Goal: Communication & Community: Participate in discussion

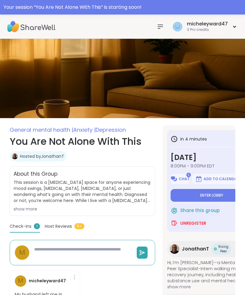
click at [216, 196] on span "Enter lobby" at bounding box center [212, 195] width 23 height 5
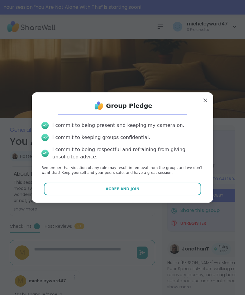
click at [151, 189] on button "Agree and Join" at bounding box center [123, 189] width 158 height 13
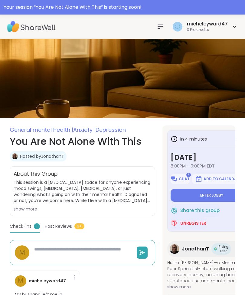
type textarea "*"
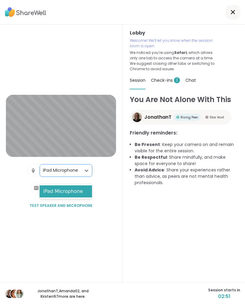
click at [67, 208] on span "Test speaker and microphone" at bounding box center [61, 205] width 63 height 5
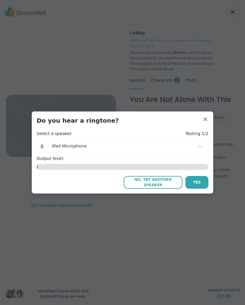
click at [199, 182] on span "Yes" at bounding box center [197, 182] width 8 height 5
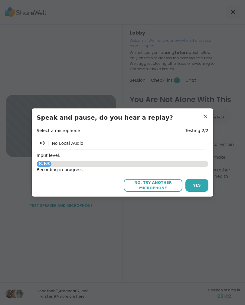
click at [178, 168] on div "Recording in progress" at bounding box center [123, 170] width 172 height 6
click at [165, 166] on div "13.58" at bounding box center [123, 164] width 172 height 6
click at [162, 163] on div "11.31" at bounding box center [123, 164] width 172 height 6
click at [161, 165] on div "10.86" at bounding box center [123, 164] width 172 height 6
click at [197, 185] on span "Yes" at bounding box center [197, 185] width 8 height 5
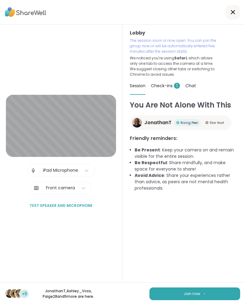
click at [190, 288] on button "Join now" at bounding box center [195, 294] width 91 height 13
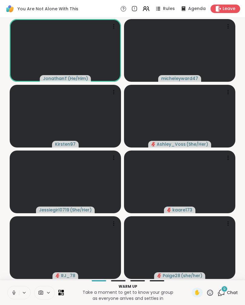
click at [12, 294] on icon at bounding box center [13, 292] width 5 height 5
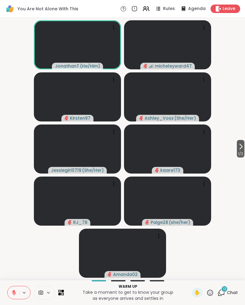
click at [243, 146] on icon at bounding box center [241, 146] width 7 height 7
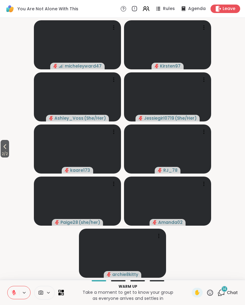
click at [8, 149] on icon at bounding box center [4, 146] width 7 height 7
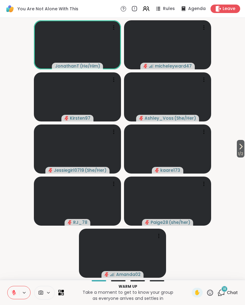
click at [228, 292] on span "Chat" at bounding box center [232, 293] width 11 height 6
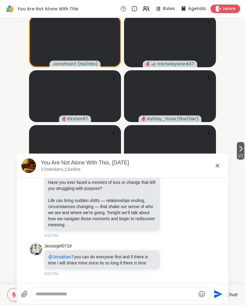
scroll to position [2525, 0]
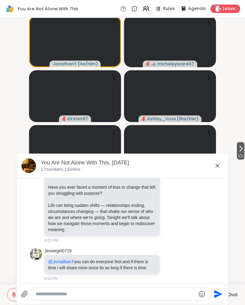
click at [216, 166] on icon at bounding box center [217, 165] width 7 height 7
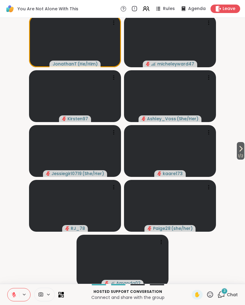
click at [23, 294] on icon at bounding box center [24, 294] width 5 height 5
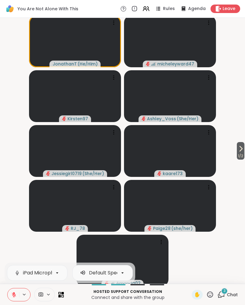
click at [22, 293] on icon at bounding box center [24, 294] width 5 height 5
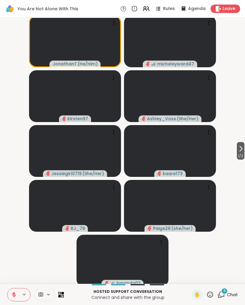
click at [12, 291] on button at bounding box center [14, 294] width 12 height 13
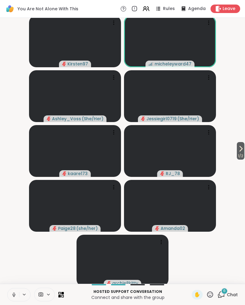
click at [241, 151] on icon at bounding box center [241, 148] width 7 height 7
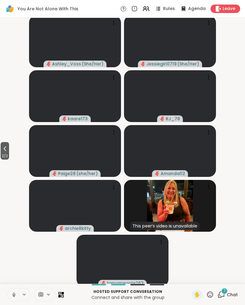
click at [8, 148] on icon at bounding box center [4, 148] width 7 height 7
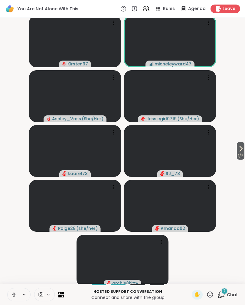
click at [244, 146] on button "1 / 2" at bounding box center [241, 151] width 8 height 18
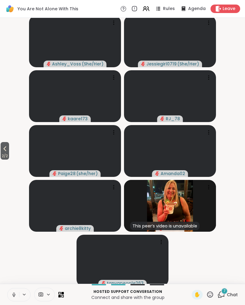
click at [7, 150] on icon at bounding box center [4, 148] width 7 height 7
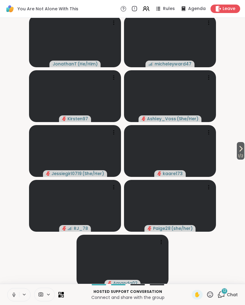
click at [244, 149] on button "1 / 2" at bounding box center [241, 151] width 8 height 18
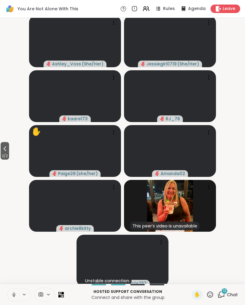
click at [1, 153] on span "2 / 2" at bounding box center [5, 155] width 8 height 7
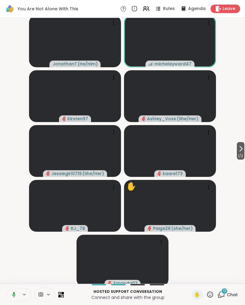
click at [244, 149] on button "1 / 2" at bounding box center [241, 151] width 8 height 18
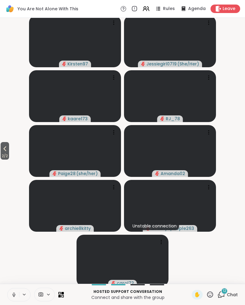
click at [2, 146] on icon at bounding box center [4, 148] width 7 height 7
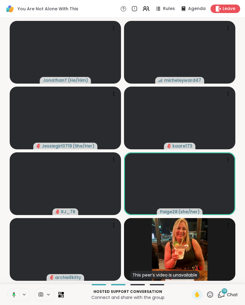
click at [12, 289] on button at bounding box center [13, 294] width 12 height 13
click at [227, 293] on span "20" at bounding box center [225, 290] width 5 height 5
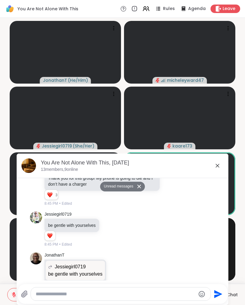
scroll to position [3785, 0]
click at [219, 164] on icon at bounding box center [217, 165] width 7 height 7
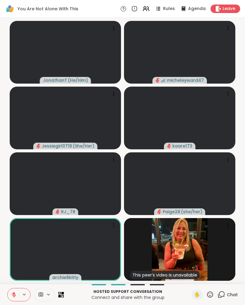
click at [22, 295] on button at bounding box center [24, 294] width 11 height 5
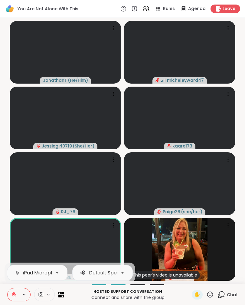
click at [12, 294] on icon at bounding box center [13, 294] width 5 height 5
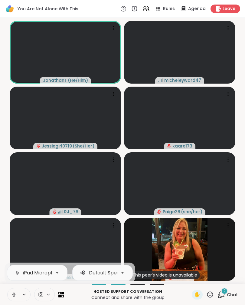
click at [226, 293] on div "2" at bounding box center [224, 291] width 7 height 7
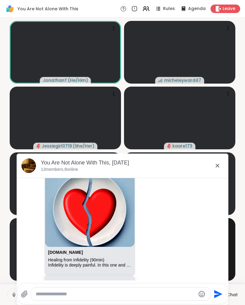
scroll to position [3988, 0]
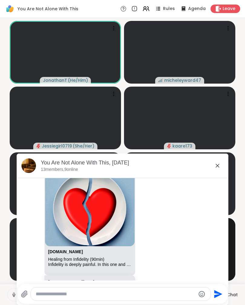
click at [218, 166] on icon at bounding box center [218, 166] width 4 height 4
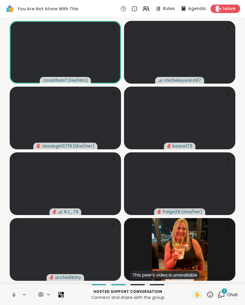
click at [21, 294] on button at bounding box center [24, 294] width 11 height 5
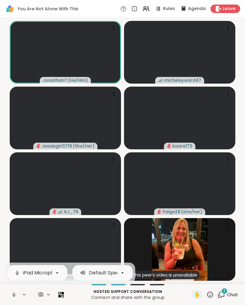
click at [14, 295] on icon at bounding box center [13, 294] width 5 height 5
click at [32, 295] on div "iPad Microphone Default Speakers" at bounding box center [35, 295] width 57 height 14
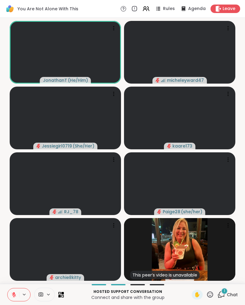
click at [227, 295] on div "1 Chat" at bounding box center [228, 295] width 20 height 10
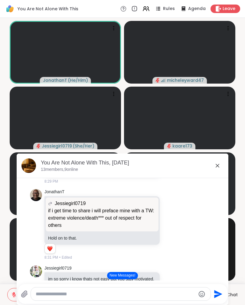
scroll to position [3422, 0]
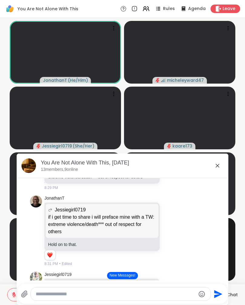
click at [218, 165] on icon at bounding box center [218, 166] width 4 height 4
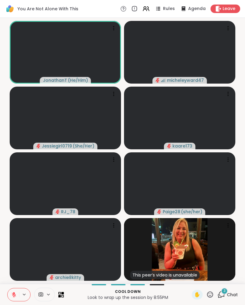
click at [16, 295] on icon at bounding box center [13, 294] width 5 height 5
click at [225, 292] on span "9" at bounding box center [225, 290] width 2 height 5
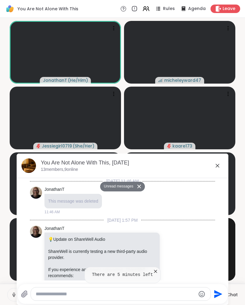
scroll to position [5132, 0]
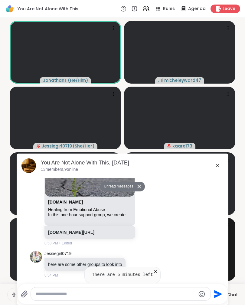
click at [72, 295] on textarea "Type your message" at bounding box center [116, 294] width 160 height 6
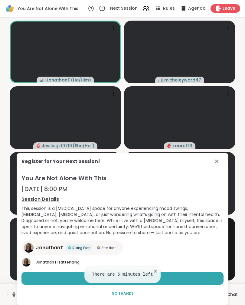
scroll to position [0, 0]
click at [159, 272] on icon at bounding box center [156, 271] width 6 height 6
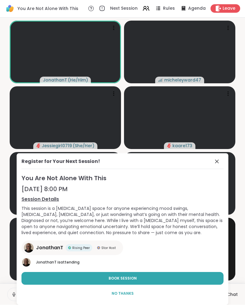
click at [216, 165] on icon at bounding box center [217, 161] width 7 height 7
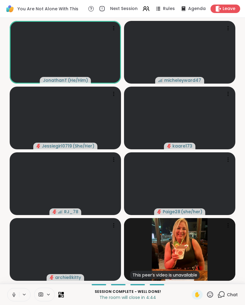
click at [225, 293] on icon at bounding box center [222, 295] width 8 height 8
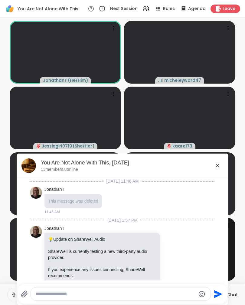
scroll to position [5112, 0]
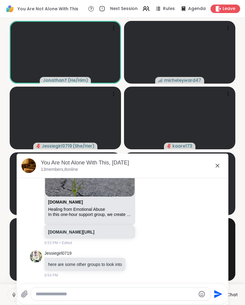
click at [107, 295] on textarea "Type your message" at bounding box center [116, 294] width 160 height 6
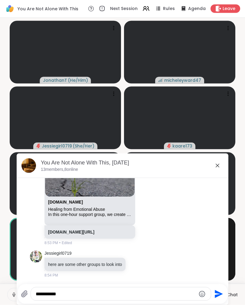
type textarea "**********"
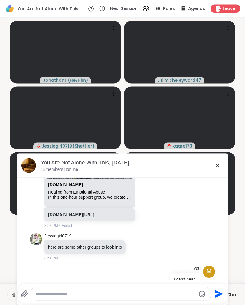
scroll to position [5144, 0]
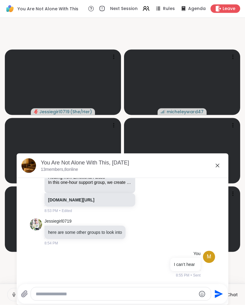
click at [220, 166] on icon at bounding box center [217, 165] width 7 height 7
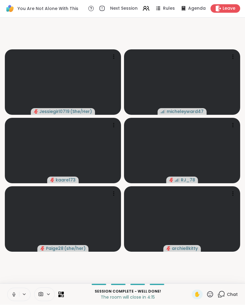
click at [228, 295] on span "Chat" at bounding box center [232, 295] width 11 height 6
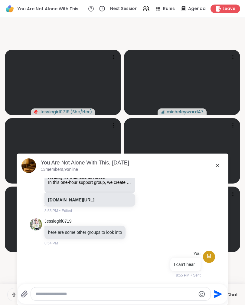
click at [13, 293] on icon at bounding box center [14, 294] width 2 height 3
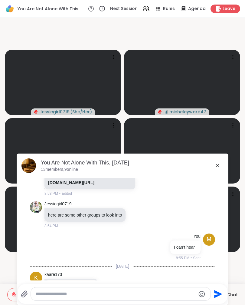
scroll to position [5203, 0]
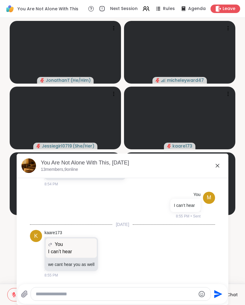
click at [218, 167] on icon at bounding box center [217, 165] width 7 height 7
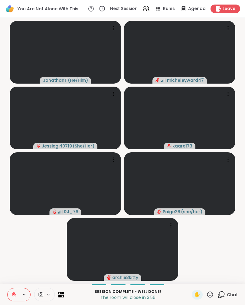
click at [15, 294] on icon at bounding box center [13, 294] width 5 height 5
click at [21, 295] on button at bounding box center [24, 294] width 11 height 5
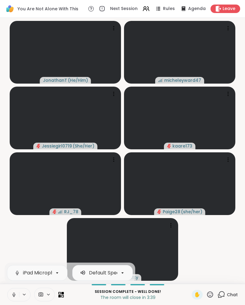
click at [221, 254] on video-player-container "JonathanT ( He/Him ) micheleyward47 Jessiegirl0719 ( She/Her ) kaare173 RJ_78 P…" at bounding box center [123, 150] width 238 height 261
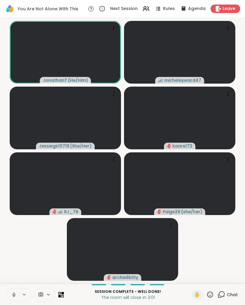
click at [232, 293] on span "Chat" at bounding box center [232, 295] width 11 height 6
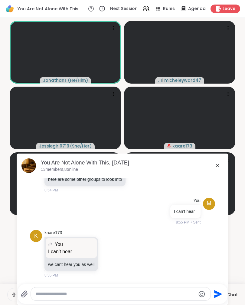
scroll to position [5197, 0]
click at [77, 293] on textarea "Type your message" at bounding box center [116, 294] width 160 height 6
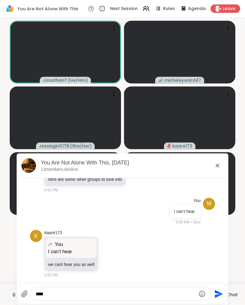
type textarea "*****"
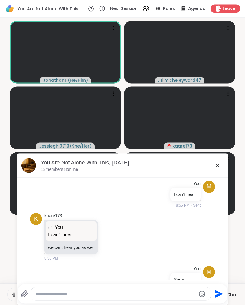
scroll to position [5229, 0]
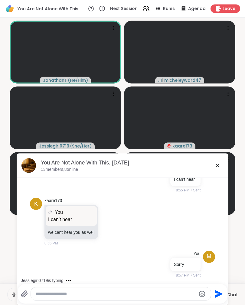
click at [241, 190] on video-player-container "JonathanT ( He/Him ) micheleyward47 Jessiegirl0719 ( She/Her ) kaare173 RJ_78 P…" at bounding box center [123, 150] width 238 height 261
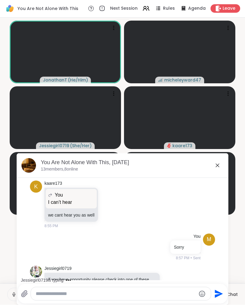
scroll to position [5267, 0]
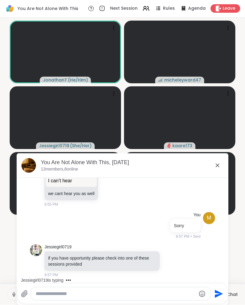
click at [89, 295] on textarea "Type your message" at bounding box center [116, 294] width 160 height 6
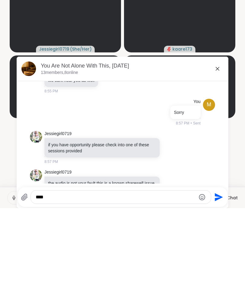
scroll to position [5305, 0]
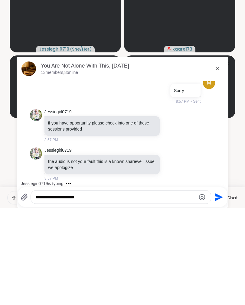
type textarea "**********"
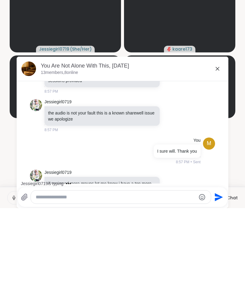
scroll to position [5376, 0]
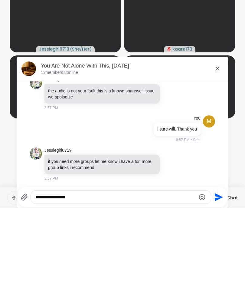
type textarea "**********"
click at [214, 289] on icon "Send" at bounding box center [219, 294] width 10 height 10
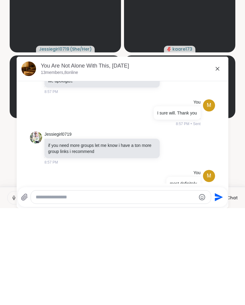
scroll to position [5408, 0]
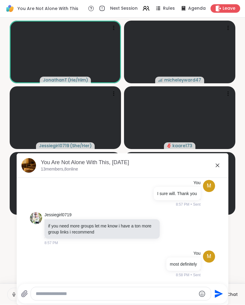
click at [16, 292] on icon at bounding box center [13, 294] width 5 height 5
click at [13, 293] on icon at bounding box center [14, 295] width 4 height 4
click at [219, 162] on icon at bounding box center [217, 165] width 7 height 7
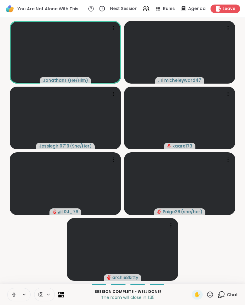
click at [234, 11] on span "Leave" at bounding box center [229, 9] width 13 height 6
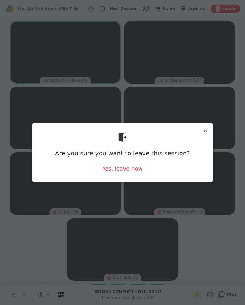
click at [130, 172] on div "Yes, leave now" at bounding box center [123, 169] width 40 height 8
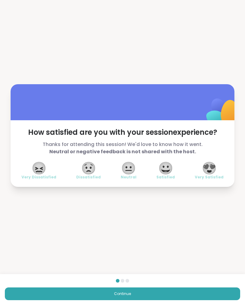
click at [165, 170] on span "😀" at bounding box center [165, 168] width 15 height 11
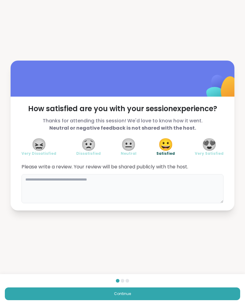
click at [83, 186] on textarea at bounding box center [123, 188] width 202 height 29
type textarea "**********"
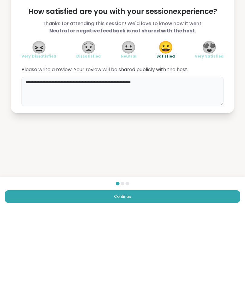
scroll to position [0, 0]
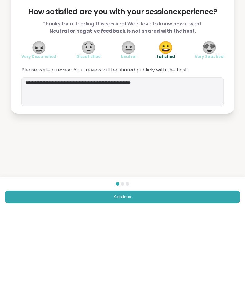
click at [135, 288] on button "Continue" at bounding box center [123, 294] width 236 height 13
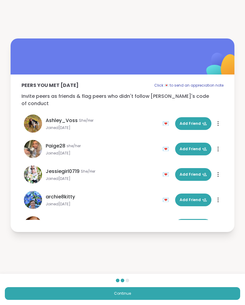
scroll to position [0, 0]
click at [194, 173] on span "Add Friend" at bounding box center [193, 174] width 27 height 5
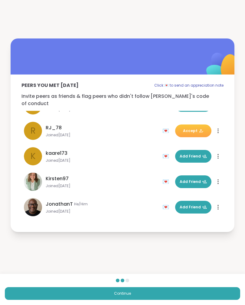
scroll to position [171, 0]
click at [126, 295] on button "Continue" at bounding box center [123, 294] width 236 height 13
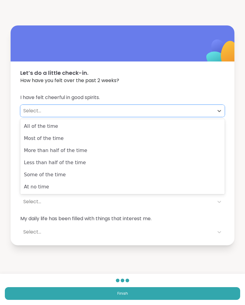
click at [30, 192] on div "At no time" at bounding box center [122, 187] width 205 height 12
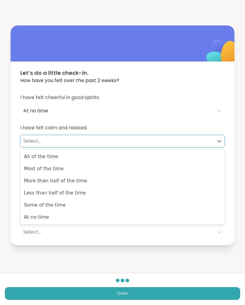
click at [32, 218] on div "At no time" at bounding box center [122, 217] width 205 height 12
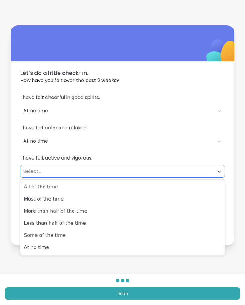
click at [36, 248] on div "At no time" at bounding box center [122, 248] width 205 height 12
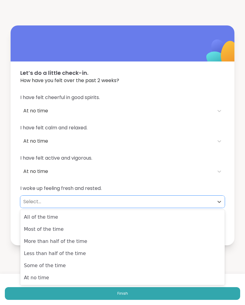
click at [33, 275] on div "At no time" at bounding box center [122, 278] width 205 height 12
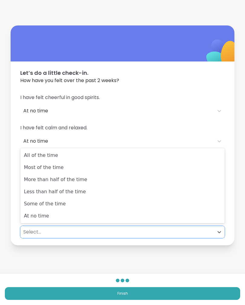
click at [30, 214] on div "At no time" at bounding box center [122, 216] width 205 height 12
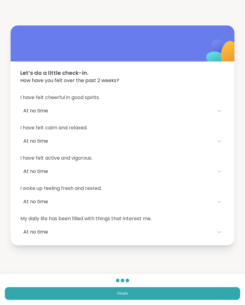
click at [128, 294] on button "Finish" at bounding box center [123, 294] width 236 height 13
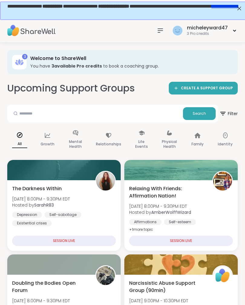
click at [213, 35] on div "3 Pro credits" at bounding box center [207, 33] width 41 height 5
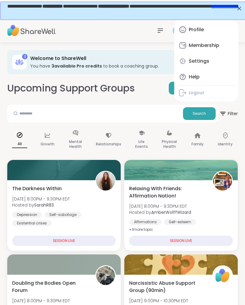
click at [138, 35] on div "micheleyward47 3 Pro credits Profile Membership Settings Help Logout" at bounding box center [122, 30] width 245 height 24
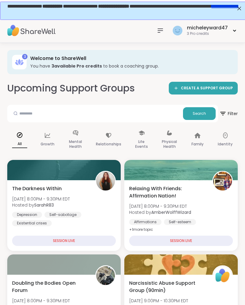
click at [159, 32] on icon at bounding box center [160, 31] width 5 height 4
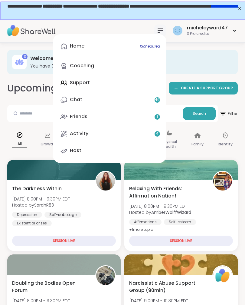
click at [83, 118] on div "Friends 1" at bounding box center [79, 116] width 18 height 7
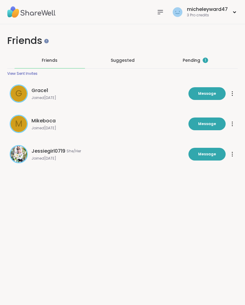
click at [188, 62] on div "Pending 1" at bounding box center [195, 60] width 25 height 6
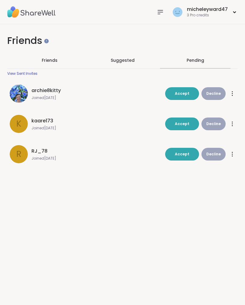
click at [182, 94] on span "Accept" at bounding box center [182, 93] width 15 height 5
click at [183, 122] on span "Accept" at bounding box center [182, 123] width 15 height 5
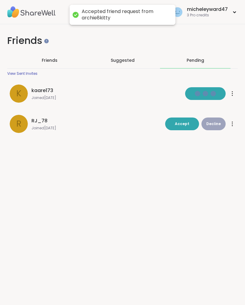
click at [181, 154] on div "Friends Friends Suggested Pending View Sent Invites k kaare173 Joined [DATE] Ac…" at bounding box center [122, 164] width 245 height 281
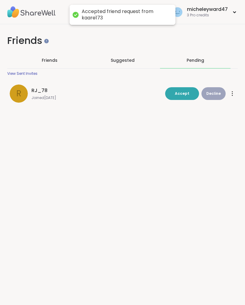
click at [182, 96] on span "Accept" at bounding box center [182, 93] width 15 height 5
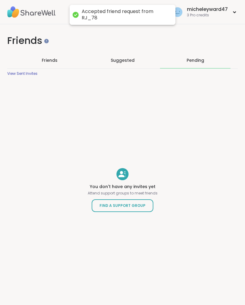
click at [124, 61] on span "Suggested" at bounding box center [123, 60] width 24 height 6
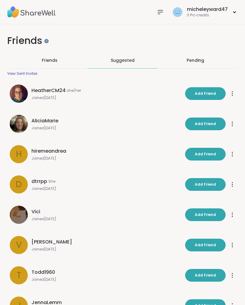
click at [48, 62] on span "Friends" at bounding box center [50, 60] width 16 height 6
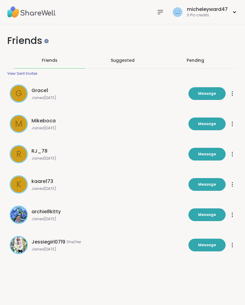
click at [124, 60] on span "Suggested" at bounding box center [123, 60] width 24 height 6
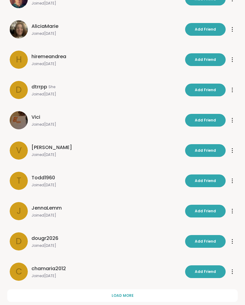
scroll to position [98, 0]
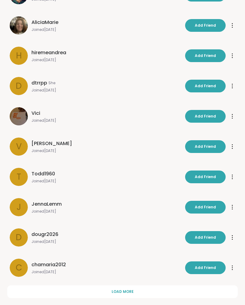
click at [128, 292] on span "Load more" at bounding box center [123, 291] width 22 height 5
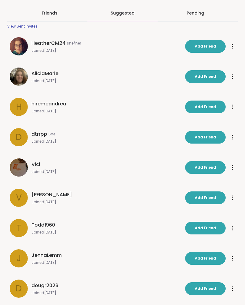
scroll to position [0, 0]
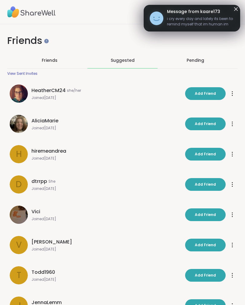
click at [177, 12] on span "Message from kaare173" at bounding box center [200, 11] width 67 height 6
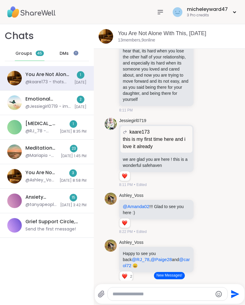
scroll to position [3723, 0]
click at [127, 173] on div "Reactions: love" at bounding box center [124, 175] width 5 height 5
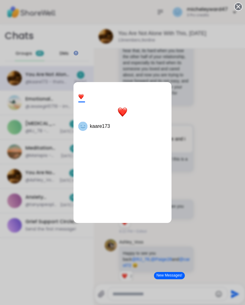
click at [83, 95] on div at bounding box center [80, 96] width 5 height 5
click at [220, 127] on div "1 kaare173" at bounding box center [122, 152] width 245 height 305
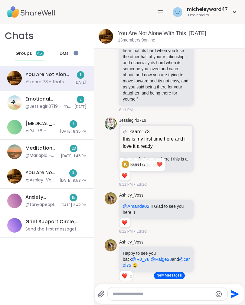
click at [202, 174] on div "Jessiegirl0719 kaare173 this is my first time here and i love it already this i…" at bounding box center [166, 153] width 95 height 70
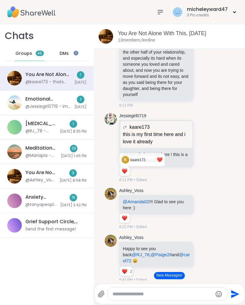
click at [186, 156] on p "we are glad you are here ! this is a wonderful safehaven" at bounding box center [156, 157] width 67 height 12
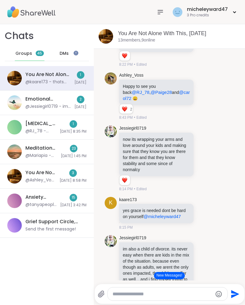
scroll to position [3891, 0]
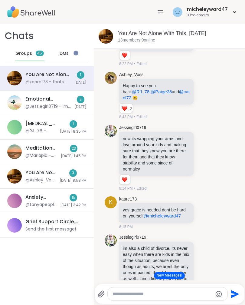
click at [205, 155] on icon at bounding box center [204, 158] width 5 height 6
click at [207, 145] on div "Select Reaction: Heart" at bounding box center [204, 147] width 5 height 5
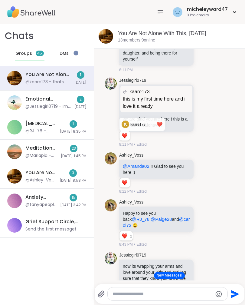
scroll to position [3763, 0]
click at [205, 109] on icon at bounding box center [204, 112] width 5 height 6
click at [204, 100] on div "Select Reaction: Heart" at bounding box center [204, 102] width 5 height 5
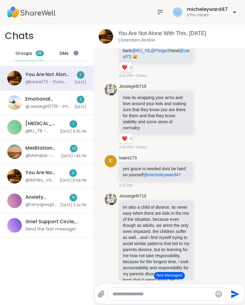
scroll to position [3934, 0]
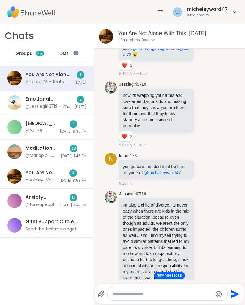
click at [206, 166] on icon at bounding box center [204, 169] width 5 height 6
click at [205, 157] on div "Select Reaction: Heart" at bounding box center [204, 159] width 5 height 5
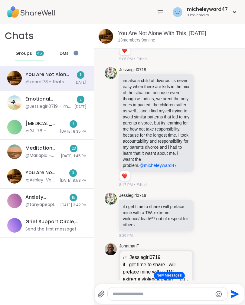
scroll to position [4067, 0]
click at [205, 124] on icon at bounding box center [204, 127] width 5 height 6
click at [191, 114] on div "Select Reaction: Thumbs up" at bounding box center [190, 116] width 5 height 5
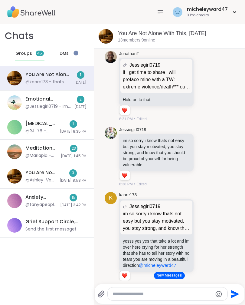
scroll to position [4260, 0]
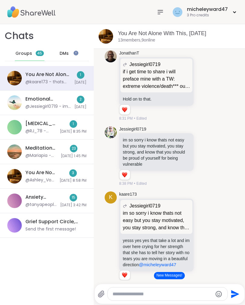
click at [203, 153] on icon at bounding box center [204, 156] width 5 height 6
click at [201, 140] on button "Select Reaction: Heart" at bounding box center [204, 146] width 12 height 12
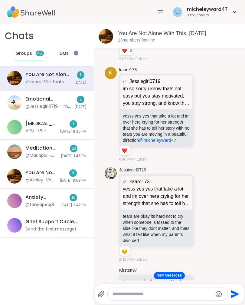
scroll to position [4385, 0]
click at [203, 112] on icon at bounding box center [204, 114] width 5 height 5
click at [205, 102] on div "Select Reaction: Heart" at bounding box center [204, 104] width 5 height 5
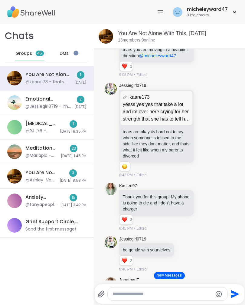
scroll to position [4434, 0]
click at [205, 130] on icon at bounding box center [205, 130] width 2 height 1
click at [217, 118] on div "Select Reaction: Sad" at bounding box center [217, 120] width 5 height 5
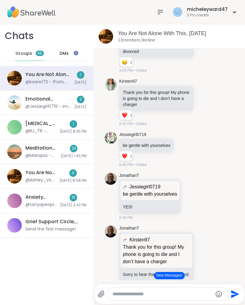
scroll to position [4539, 0]
click at [187, 147] on icon at bounding box center [185, 149] width 5 height 5
click at [188, 137] on div "Select Reaction: Heart" at bounding box center [184, 139] width 5 height 5
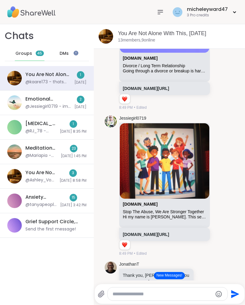
scroll to position [5008, 0]
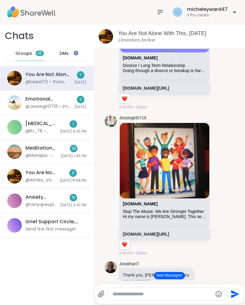
click at [168, 91] on link "[DOMAIN_NAME][URL]" at bounding box center [146, 88] width 46 height 5
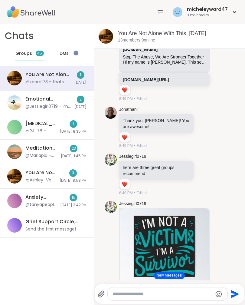
scroll to position [5163, 0]
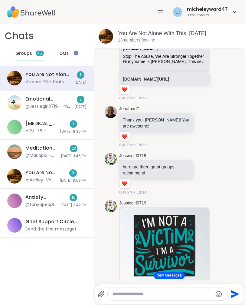
click at [206, 129] on icon at bounding box center [204, 127] width 5 height 5
click at [205, 120] on div "Select Reaction: Heart" at bounding box center [204, 117] width 5 height 5
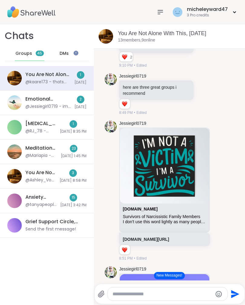
scroll to position [5248, 0]
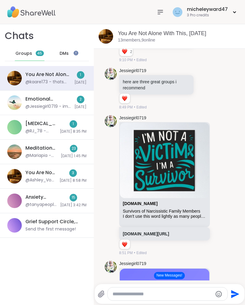
click at [221, 188] on icon at bounding box center [220, 185] width 5 height 6
click at [222, 182] on button "Select Reaction: Heart" at bounding box center [221, 176] width 12 height 12
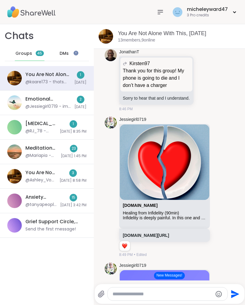
scroll to position [4716, 0]
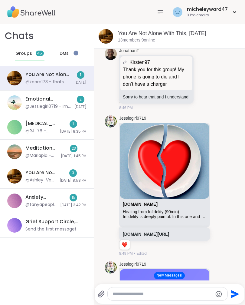
click at [220, 187] on div at bounding box center [220, 185] width 5 height 7
click at [220, 180] on button "Select Reaction: Heart" at bounding box center [221, 176] width 12 height 12
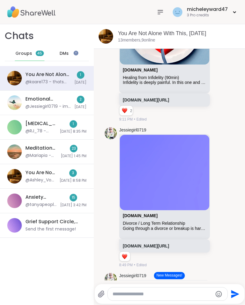
scroll to position [4851, 0]
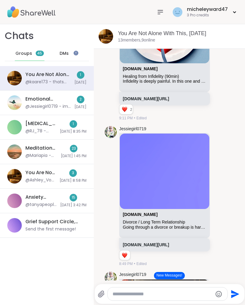
click at [222, 199] on icon at bounding box center [220, 196] width 5 height 6
click at [221, 189] on div "Select Reaction: Heart" at bounding box center [220, 186] width 5 height 5
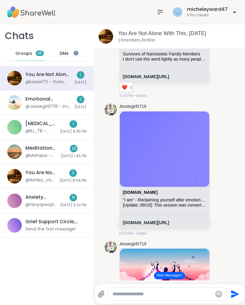
scroll to position [5412, 0]
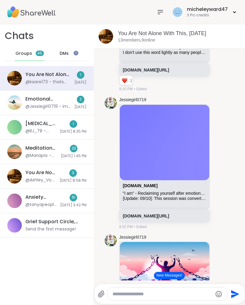
click at [223, 165] on icon at bounding box center [221, 163] width 5 height 5
click at [221, 156] on div "Select Reaction: Heart" at bounding box center [220, 153] width 5 height 5
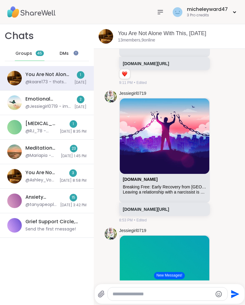
scroll to position [5565, 0]
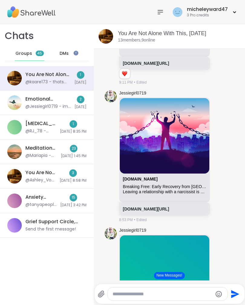
click at [221, 159] on icon at bounding box center [220, 156] width 5 height 6
click at [221, 153] on button "Select Reaction: Heart" at bounding box center [221, 147] width 12 height 12
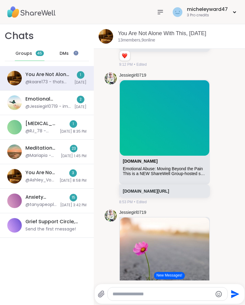
scroll to position [5729, 0]
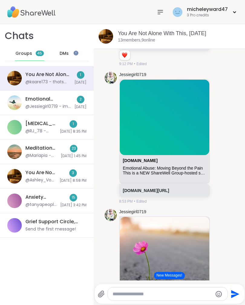
click at [220, 137] on icon at bounding box center [220, 137] width 0 height 0
click at [217, 134] on button "Select Reaction: Heart" at bounding box center [221, 128] width 12 height 12
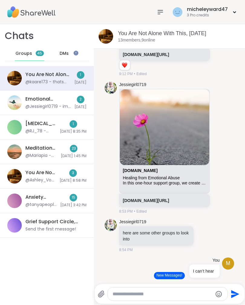
scroll to position [5866, 0]
click at [221, 150] on icon at bounding box center [220, 147] width 5 height 6
click at [224, 144] on button "Select Reaction: Heart" at bounding box center [221, 137] width 12 height 12
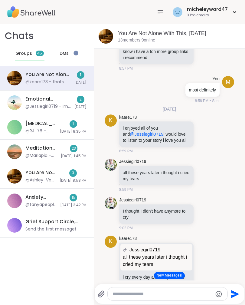
scroll to position [6343, 0]
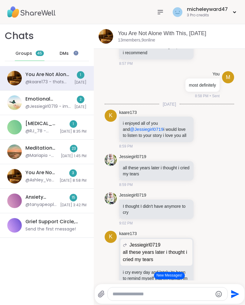
click at [203, 132] on icon at bounding box center [204, 129] width 5 height 6
click at [206, 122] on div "Select Reaction: Heart" at bounding box center [204, 119] width 5 height 5
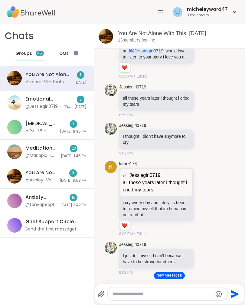
scroll to position [6422, 0]
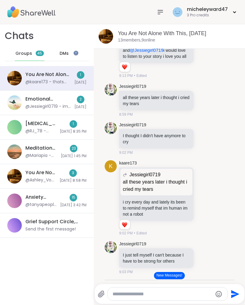
click at [207, 103] on icon at bounding box center [204, 100] width 5 height 6
click at [204, 96] on button "Select Reaction: Heart" at bounding box center [204, 90] width 12 height 12
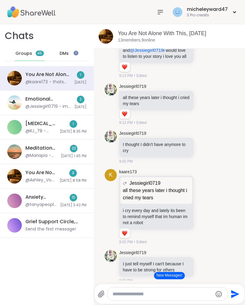
click at [204, 150] on icon at bounding box center [204, 147] width 5 height 6
click at [217, 140] on div "Select Reaction: Sad" at bounding box center [217, 137] width 5 height 5
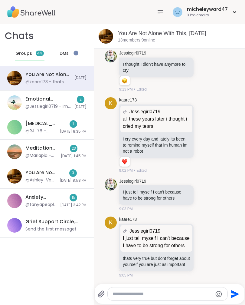
scroll to position [6519, 0]
click at [203, 138] on icon at bounding box center [204, 135] width 5 height 5
click at [209, 131] on button "Select Reaction: Heart" at bounding box center [204, 125] width 12 height 12
click at [234, 12] on icon at bounding box center [235, 12] width 4 height 2
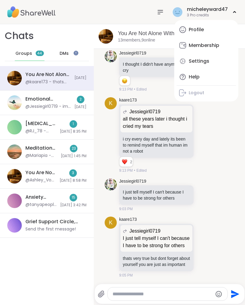
click at [200, 31] on div "Profile" at bounding box center [196, 29] width 15 height 7
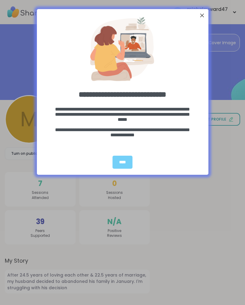
click at [126, 156] on div "****" at bounding box center [123, 162] width 20 height 13
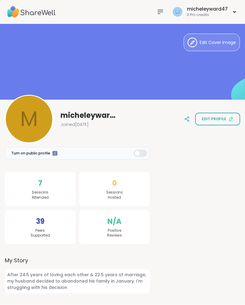
click at [236, 8] on div "micheleyward47 3 Pro credits" at bounding box center [204, 12] width 67 height 14
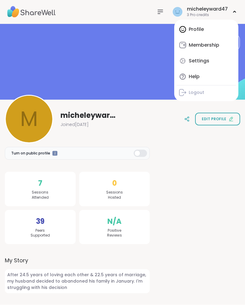
click at [208, 45] on div "Membership" at bounding box center [204, 45] width 31 height 7
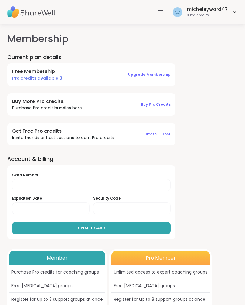
click at [235, 12] on icon at bounding box center [235, 12] width 4 height 2
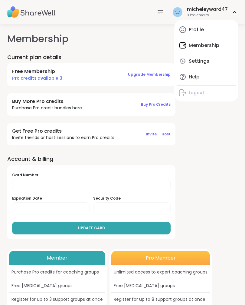
click at [160, 9] on icon at bounding box center [160, 11] width 7 height 7
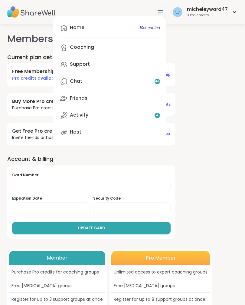
click at [80, 30] on div "Home 1 Scheduled" at bounding box center [77, 27] width 15 height 7
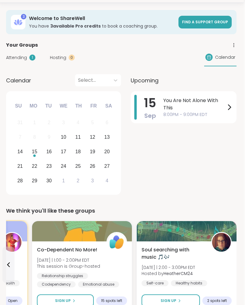
scroll to position [40, 1]
